Goal: Task Accomplishment & Management: Complete application form

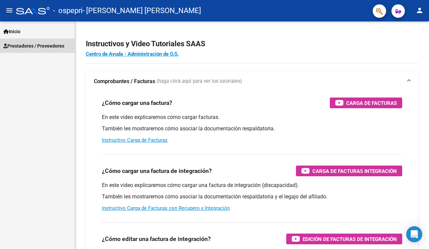
click at [29, 48] on span "Prestadores / Proveedores" at bounding box center [33, 45] width 61 height 7
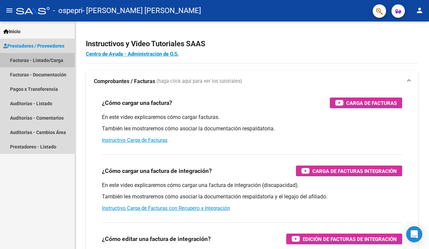
click at [28, 57] on link "Facturas - Listado/Carga" at bounding box center [37, 60] width 75 height 14
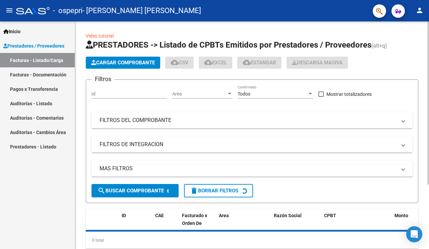
click at [114, 60] on span "Cargar Comprobante" at bounding box center [123, 63] width 64 height 6
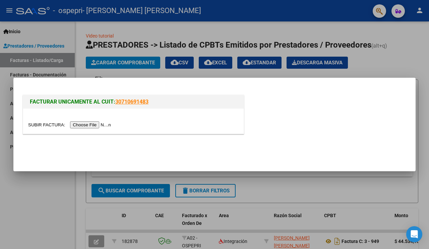
click at [44, 125] on input "file" at bounding box center [70, 124] width 85 height 7
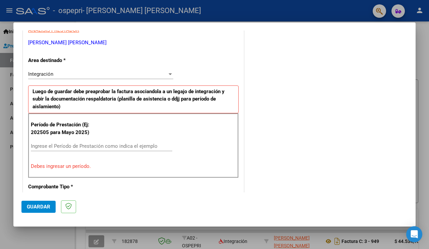
scroll to position [168, 0]
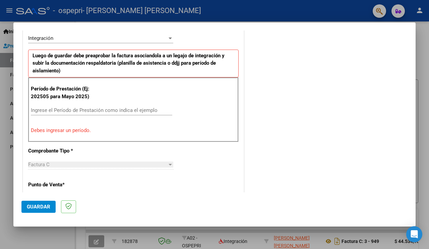
click at [90, 109] on input "Ingrese el Período de Prestación como indica el ejemplo" at bounding box center [101, 110] width 141 height 6
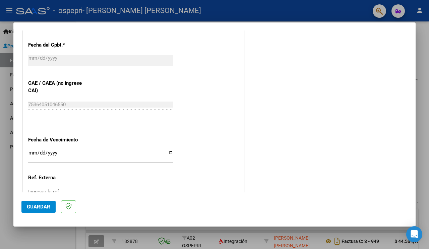
scroll to position [414, 0]
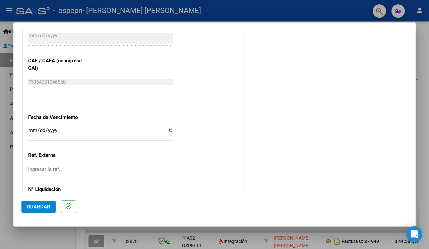
type input "202508"
click at [166, 128] on input "Ingresar la fecha" at bounding box center [100, 133] width 145 height 11
click at [31, 128] on input "Ingresar la fecha" at bounding box center [100, 133] width 145 height 11
type input "[DATE]"
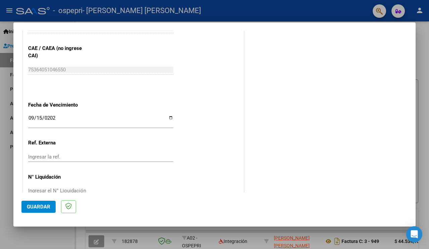
scroll to position [436, 0]
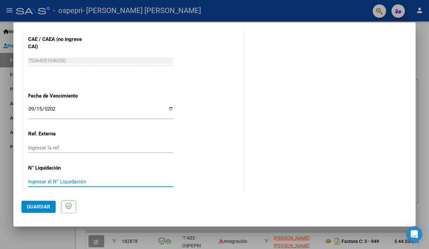
click at [86, 179] on input "Ingresar el N° Liquidación" at bounding box center [100, 182] width 145 height 6
type input "272950"
click at [45, 203] on button "Guardar" at bounding box center [38, 207] width 34 height 12
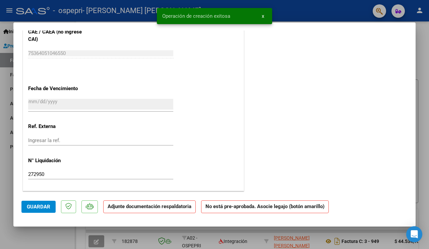
scroll to position [0, 0]
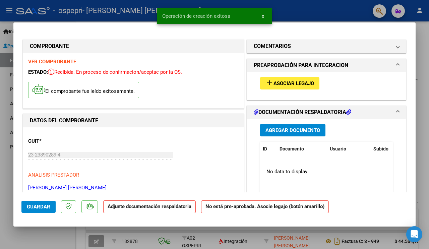
click at [289, 82] on span "Asociar Legajo" at bounding box center [294, 83] width 41 height 6
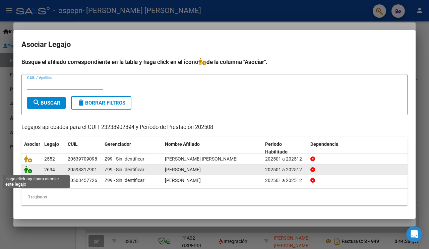
click at [30, 170] on icon at bounding box center [28, 169] width 8 height 7
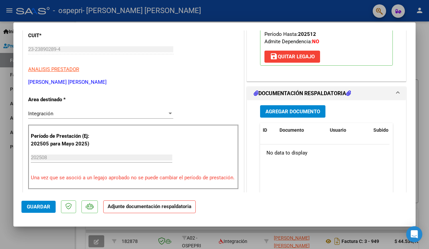
scroll to position [135, 0]
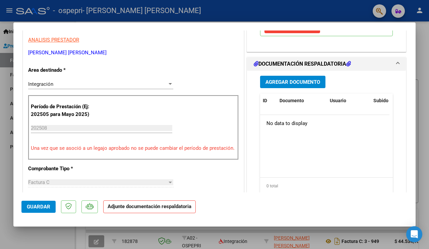
click at [283, 82] on span "Agregar Documento" at bounding box center [293, 82] width 55 height 6
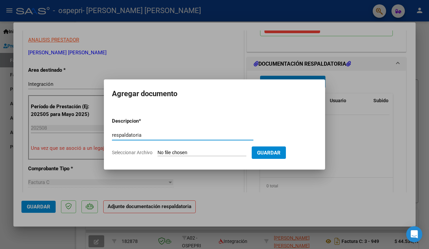
type input "respaldatoria"
click at [170, 153] on input "Seleccionar Archivo" at bounding box center [202, 153] width 89 height 6
type input "C:\fakepath\respaldatoria [PERSON_NAME] 8.25.pdf"
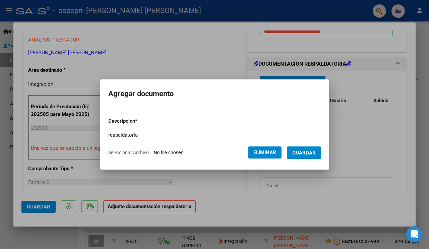
click at [301, 152] on span "Guardar" at bounding box center [303, 153] width 23 height 6
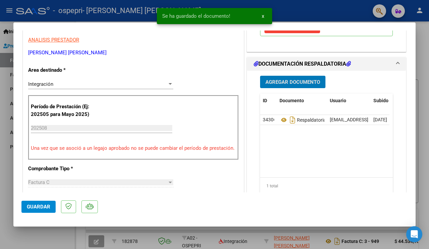
click at [287, 80] on span "Agregar Documento" at bounding box center [293, 82] width 55 height 6
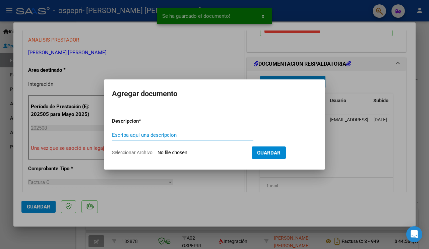
click at [159, 133] on input "Escriba aquí una descripcion" at bounding box center [182, 135] width 141 height 6
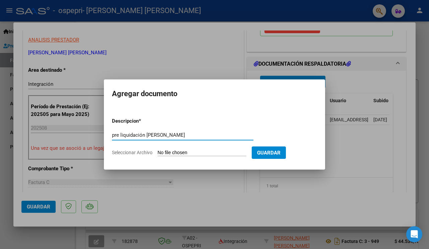
type input "pre liquidación [PERSON_NAME]"
click at [173, 151] on input "Seleccionar Archivo" at bounding box center [202, 153] width 89 height 6
type input "C:\fakepath\PRE LIQUIDACION [PERSON_NAME] 8.25.pdf"
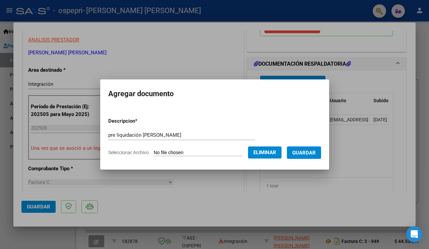
click at [311, 149] on button "Guardar" at bounding box center [304, 153] width 34 height 12
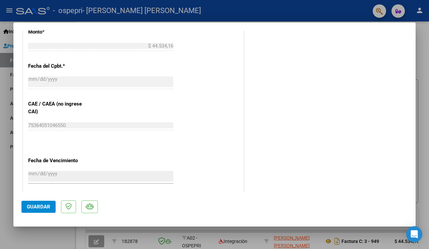
scroll to position [399, 0]
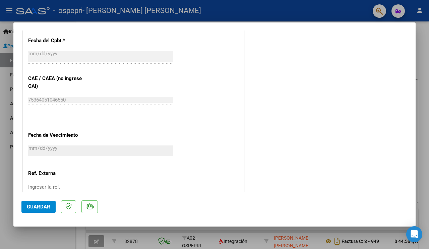
click at [42, 205] on span "Guardar" at bounding box center [38, 207] width 23 height 6
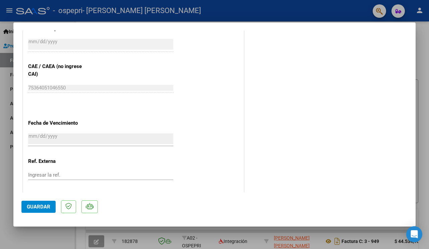
scroll to position [429, 0]
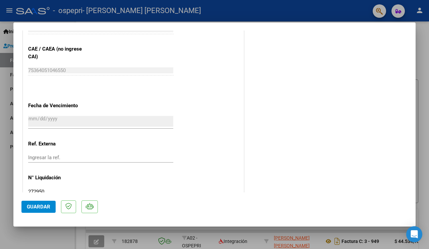
click at [429, 116] on div at bounding box center [214, 124] width 429 height 249
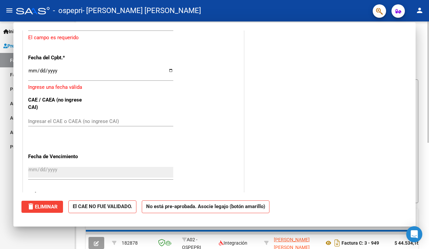
scroll to position [0, 0]
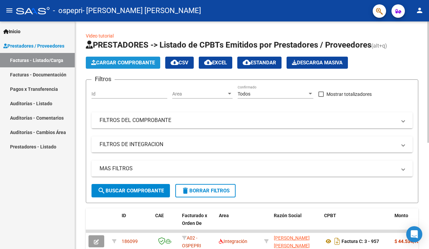
click at [132, 63] on span "Cargar Comprobante" at bounding box center [123, 63] width 64 height 6
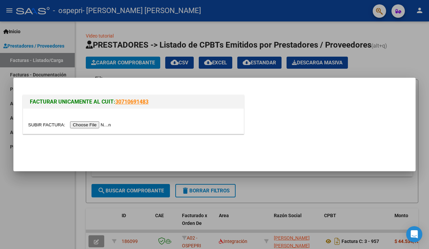
click at [35, 124] on input "file" at bounding box center [70, 124] width 85 height 7
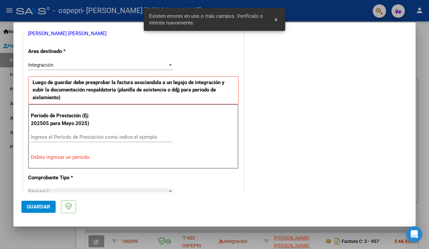
scroll to position [154, 0]
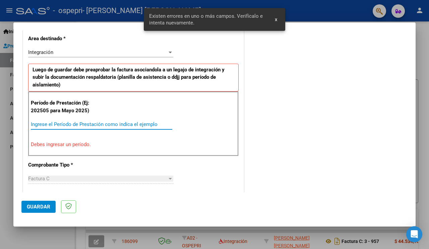
click at [119, 124] on input "Ingrese el Período de Prestación como indica el ejemplo" at bounding box center [101, 124] width 141 height 6
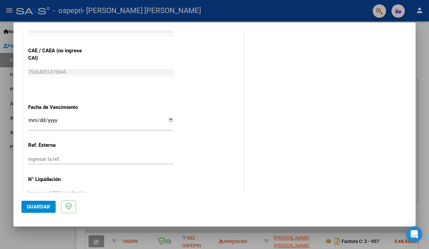
scroll to position [436, 0]
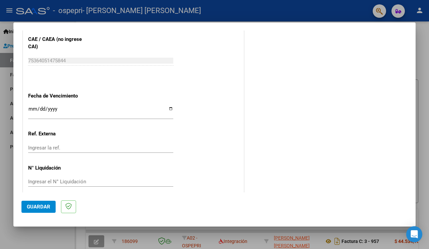
type input "202508"
click at [31, 107] on input "Ingresar la fecha" at bounding box center [100, 111] width 145 height 11
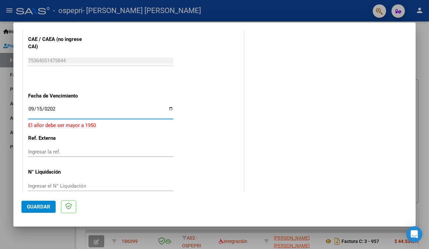
type input "[DATE]"
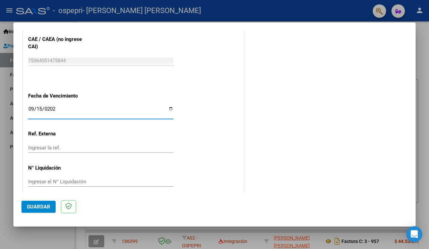
click at [36, 179] on input "Ingresar el N° Liquidación" at bounding box center [100, 182] width 145 height 6
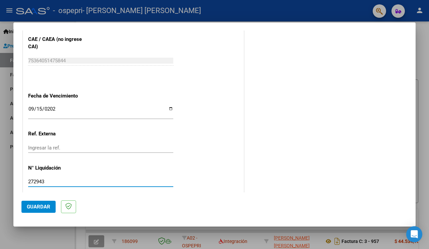
type input "272943"
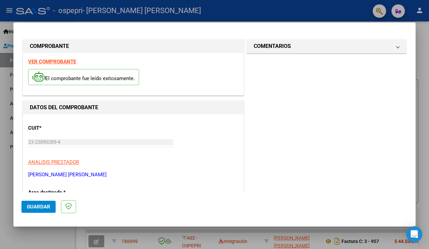
scroll to position [35, 0]
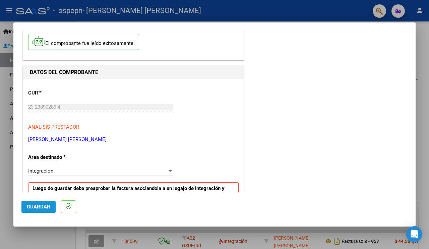
click at [39, 208] on span "Guardar" at bounding box center [38, 207] width 23 height 6
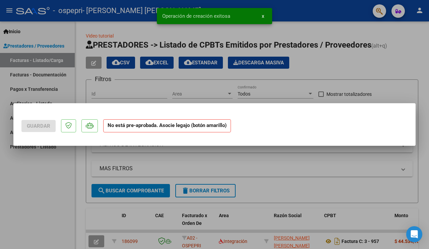
scroll to position [0, 0]
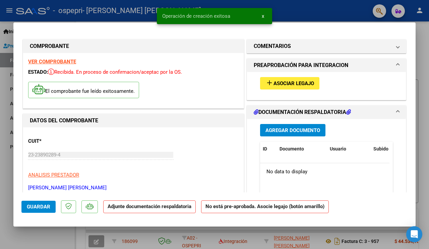
click at [294, 80] on span "add Asociar Legajo" at bounding box center [290, 83] width 49 height 6
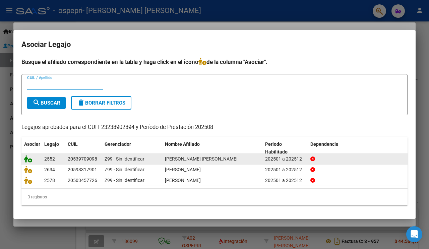
click at [29, 158] on icon at bounding box center [28, 158] width 8 height 7
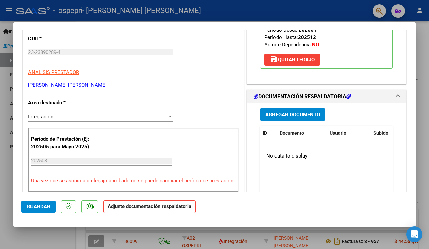
scroll to position [141, 0]
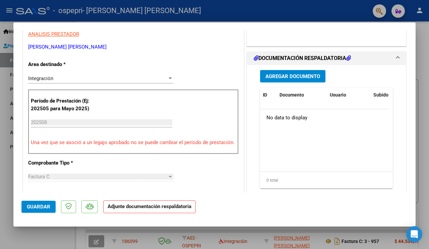
click at [307, 75] on span "Agregar Documento" at bounding box center [293, 76] width 55 height 6
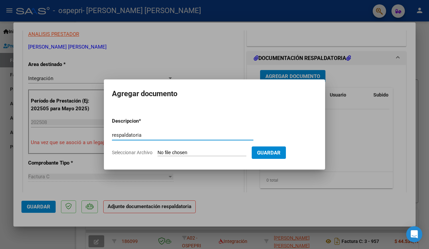
type input "respaldatoria"
click at [178, 151] on input "Seleccionar Archivo" at bounding box center [202, 153] width 89 height 6
type input "C:\fakepath\respaldatoria [PERSON_NAME] 8.25.pdf"
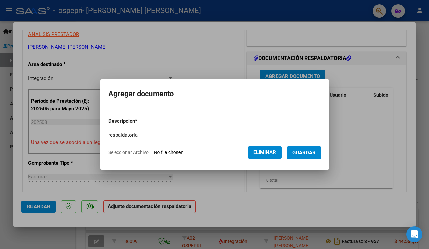
click at [311, 156] on button "Guardar" at bounding box center [304, 153] width 34 height 12
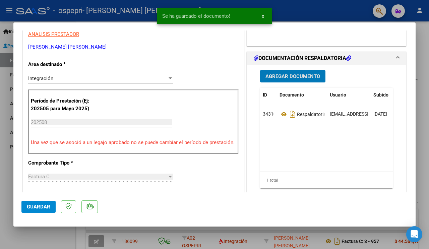
click at [294, 77] on span "Agregar Documento" at bounding box center [293, 76] width 55 height 6
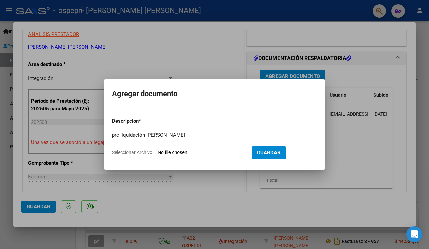
type input "pre liquidación [PERSON_NAME]"
click at [174, 151] on input "Seleccionar Archivo" at bounding box center [202, 153] width 89 height 6
type input "C:\fakepath\PRE LIQUIDACION [PERSON_NAME] 8.25.pdf"
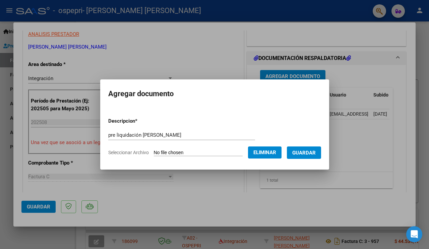
click at [311, 148] on button "Guardar" at bounding box center [304, 153] width 34 height 12
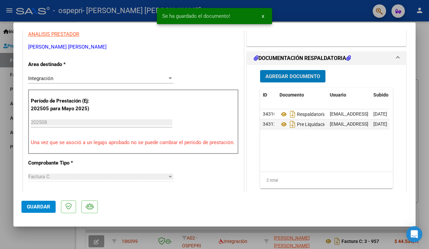
click at [36, 206] on span "Guardar" at bounding box center [38, 207] width 23 height 6
click at [262, 15] on span "x" at bounding box center [263, 16] width 2 height 6
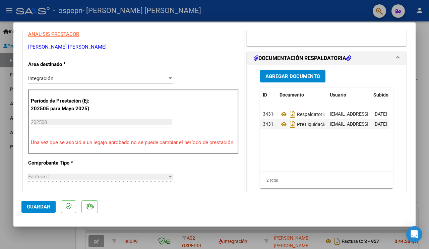
click at [426, 124] on div at bounding box center [214, 124] width 429 height 249
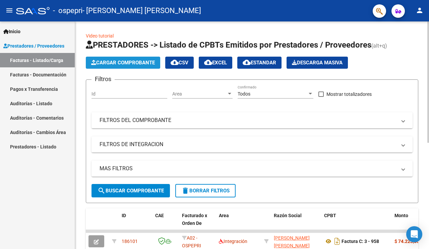
click at [127, 63] on span "Cargar Comprobante" at bounding box center [123, 63] width 64 height 6
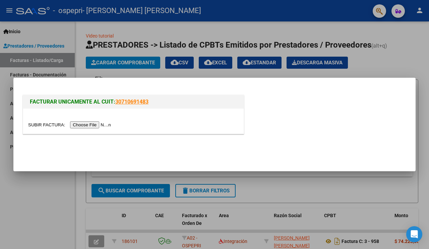
click at [42, 126] on input "file" at bounding box center [70, 124] width 85 height 7
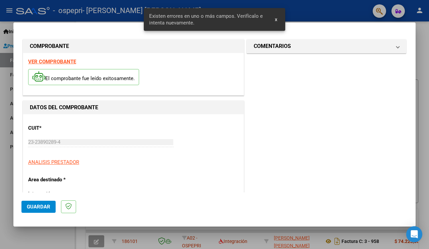
scroll to position [154, 0]
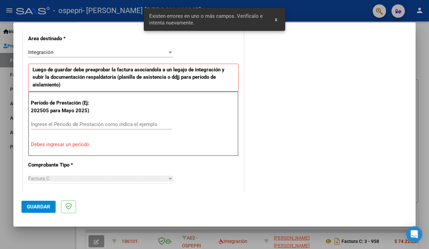
click at [96, 125] on input "Ingrese el Período de Prestación como indica el ejemplo" at bounding box center [101, 124] width 141 height 6
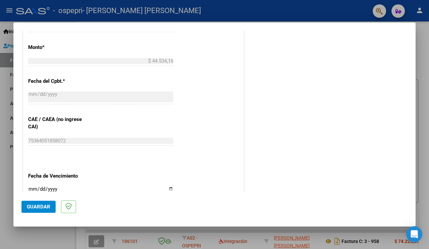
scroll to position [383, 0]
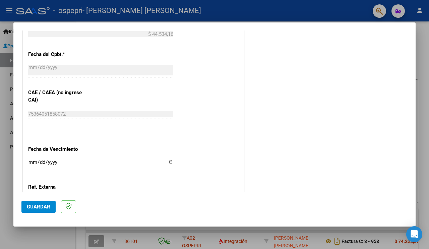
type input "202508"
click at [36, 160] on input "Ingresar la fecha" at bounding box center [100, 165] width 145 height 11
type input "[DATE]"
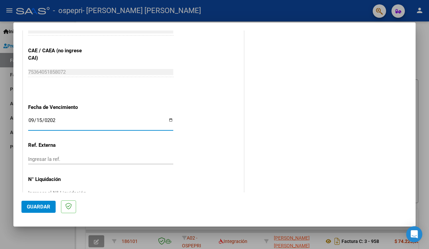
scroll to position [436, 0]
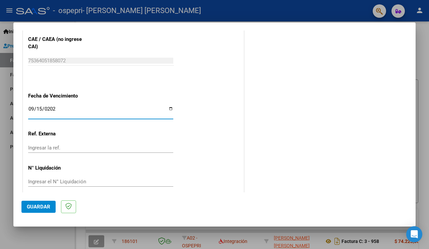
click at [58, 179] on input "Ingresar el N° Liquidación" at bounding box center [100, 182] width 145 height 6
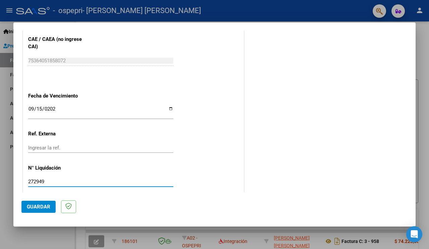
type input "272949"
click at [42, 205] on span "Guardar" at bounding box center [38, 207] width 23 height 6
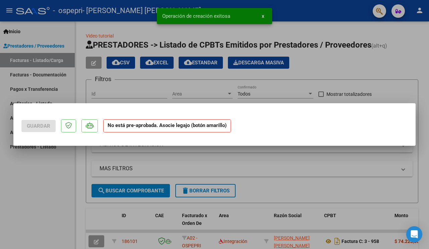
scroll to position [0, 0]
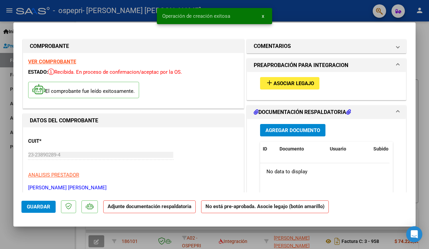
click at [278, 84] on span "Asociar Legajo" at bounding box center [294, 83] width 41 height 6
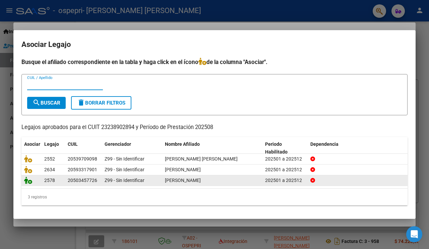
click at [29, 181] on icon at bounding box center [28, 180] width 8 height 7
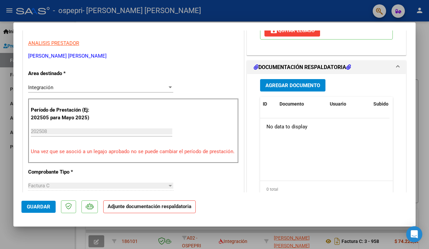
scroll to position [141, 0]
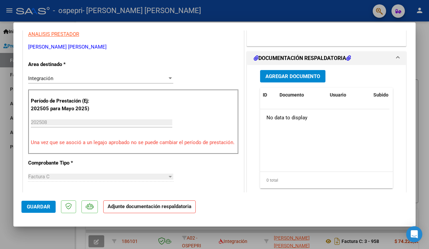
click at [292, 75] on span "Agregar Documento" at bounding box center [293, 76] width 55 height 6
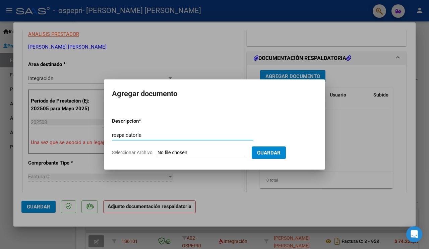
type input "respaldatoria"
click at [174, 152] on input "Seleccionar Archivo" at bounding box center [202, 153] width 89 height 6
type input "C:\fakepath\respaldatoria [PERSON_NAME] 8.25.pdf"
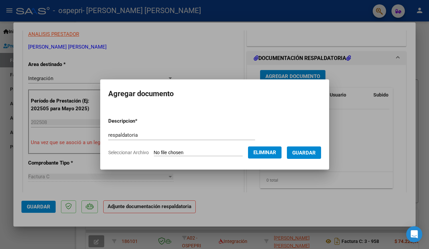
click at [305, 153] on span "Guardar" at bounding box center [303, 153] width 23 height 6
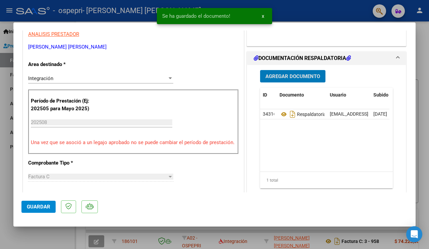
click at [280, 74] on span "Agregar Documento" at bounding box center [293, 76] width 55 height 6
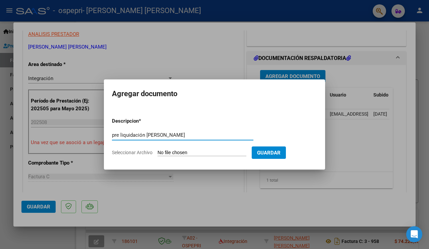
type input "pre liquidación [PERSON_NAME]"
click at [166, 152] on input "Seleccionar Archivo" at bounding box center [202, 153] width 89 height 6
type input "C:\fakepath\PRE LIQUIDACION [PERSON_NAME] 8.25.pdf"
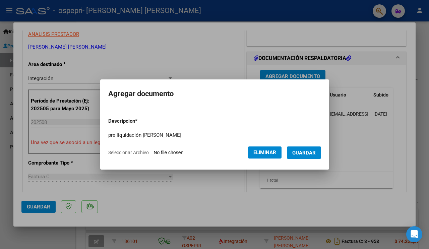
click at [316, 155] on span "Guardar" at bounding box center [303, 153] width 23 height 6
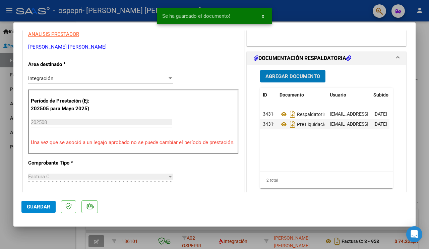
click at [43, 207] on span "Guardar" at bounding box center [38, 207] width 23 height 6
click at [262, 19] on span "x" at bounding box center [263, 16] width 2 height 6
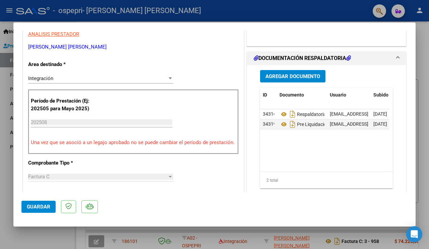
click at [419, 50] on div at bounding box center [214, 124] width 429 height 249
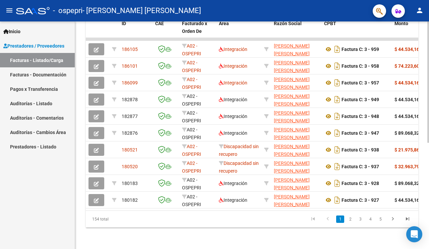
scroll to position [189, 0]
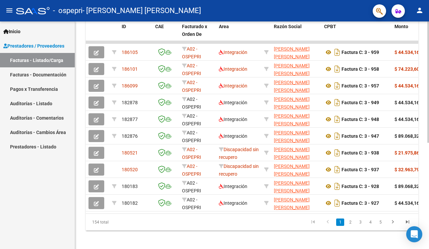
click at [429, 143] on div at bounding box center [429, 81] width 2 height 121
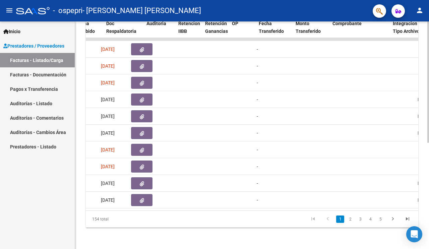
scroll to position [0, 419]
